Goal: Task Accomplishment & Management: Complete application form

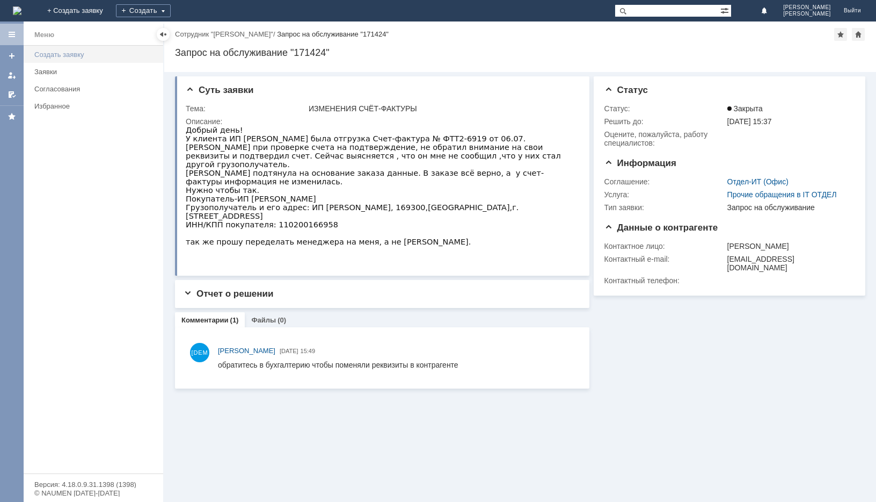
click at [57, 57] on div "Создать заявку" at bounding box center [95, 54] width 122 height 8
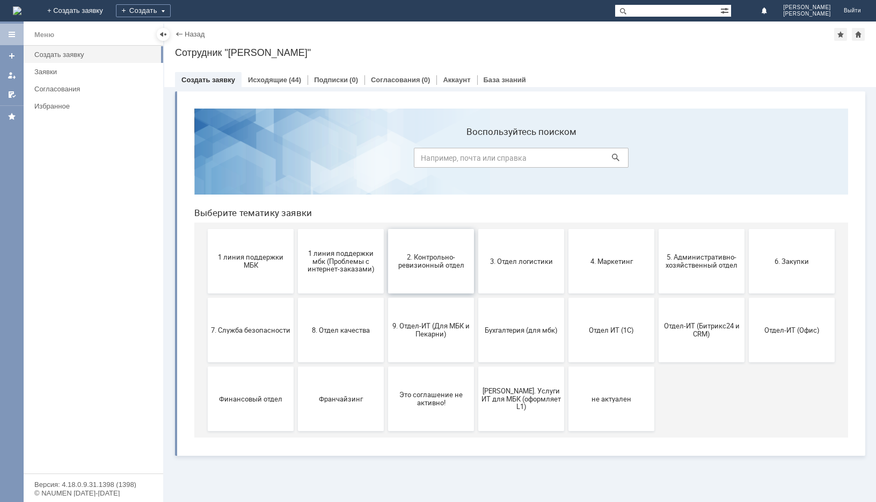
click at [421, 252] on button "2. Контрольно-ревизионный отдел" at bounding box center [431, 261] width 86 height 64
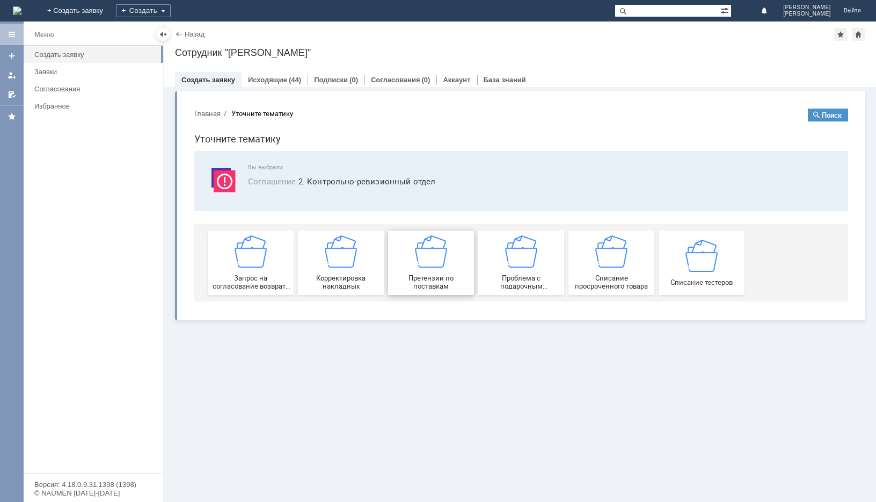
click at [421, 286] on span "Претензии по поставкам" at bounding box center [430, 282] width 79 height 16
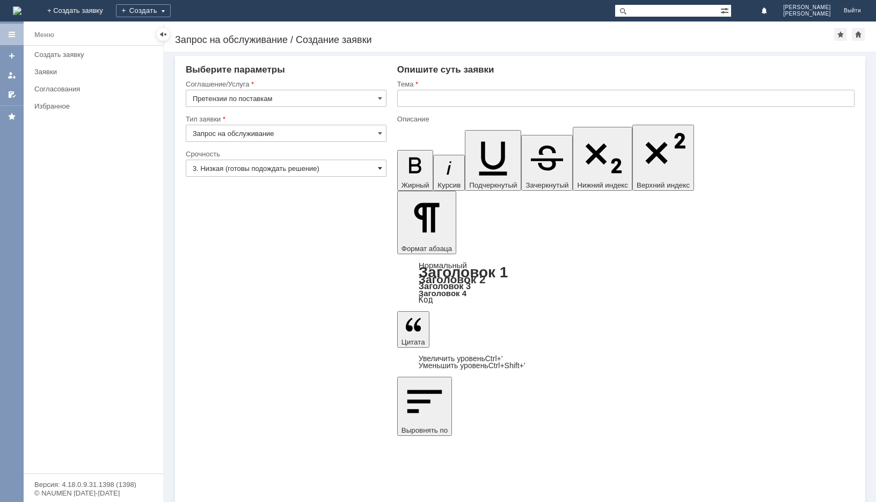
click at [378, 169] on span at bounding box center [380, 168] width 4 height 9
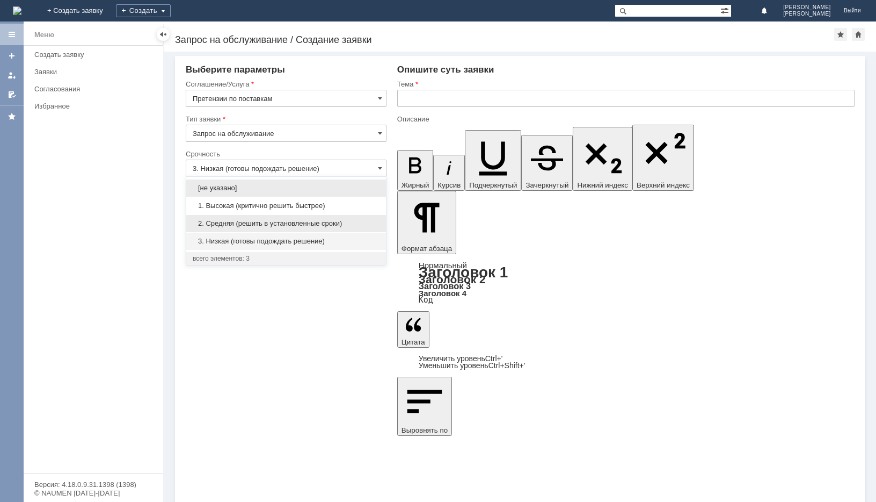
click at [270, 225] on span "2. Средняя (решить в установленные сроки)" at bounding box center [286, 223] width 187 height 9
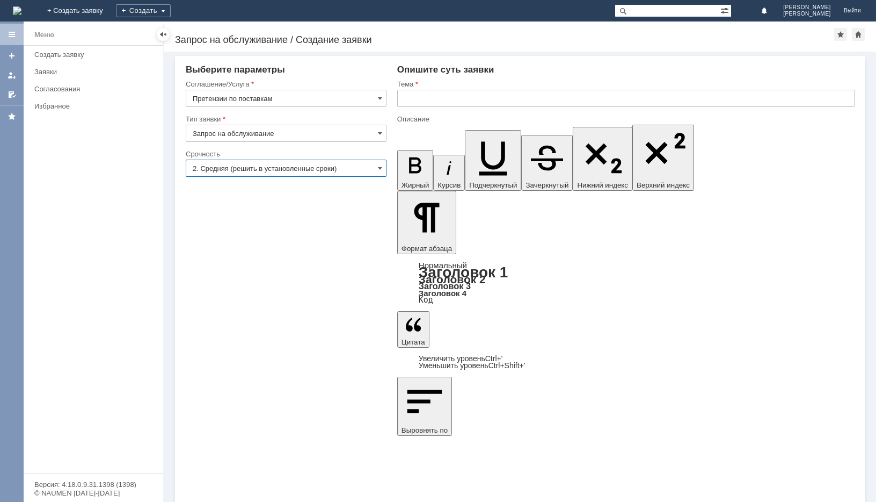
type input "2. Средняя (решить в установленные сроки)"
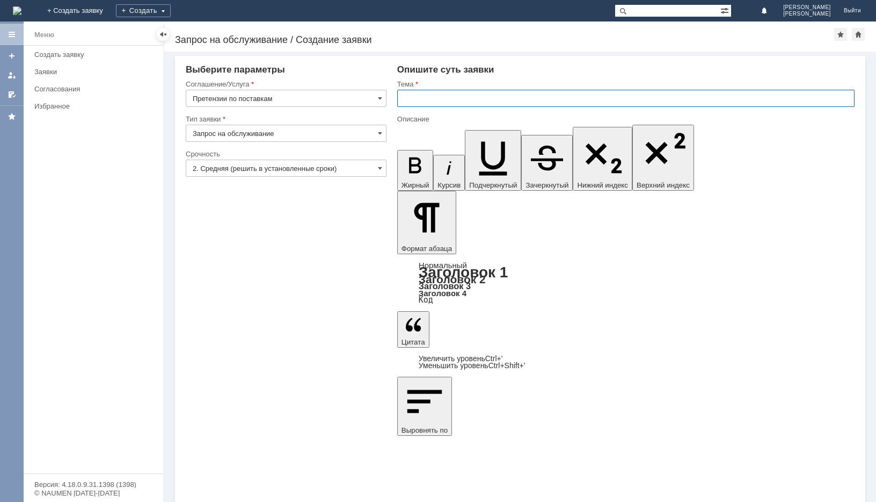
click at [415, 101] on input "text" at bounding box center [625, 98] width 457 height 17
type input "недовоз"
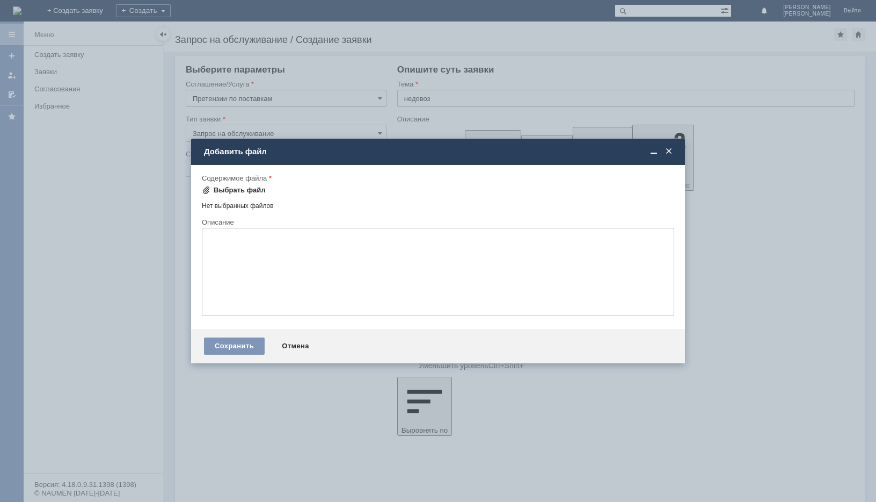
click at [237, 191] on div "Выбрать файл" at bounding box center [240, 190] width 52 height 9
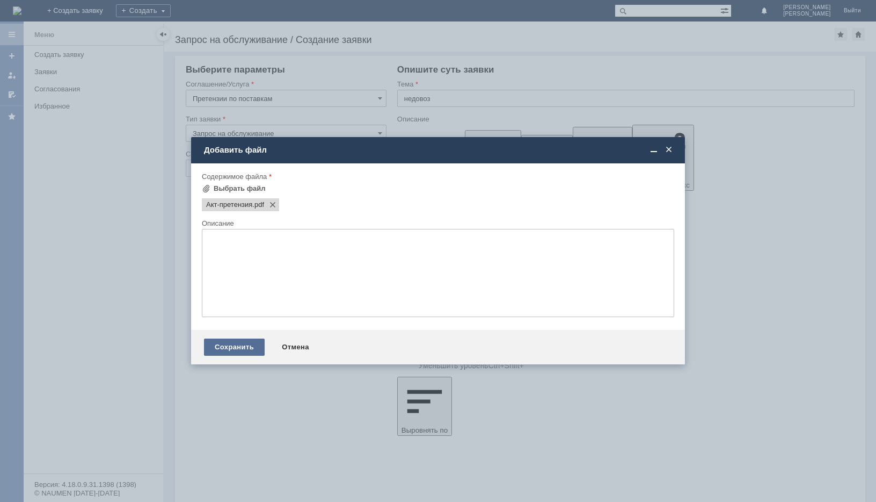
click at [229, 349] on div "Сохранить" at bounding box center [234, 346] width 61 height 17
